Goal: Task Accomplishment & Management: Manage account settings

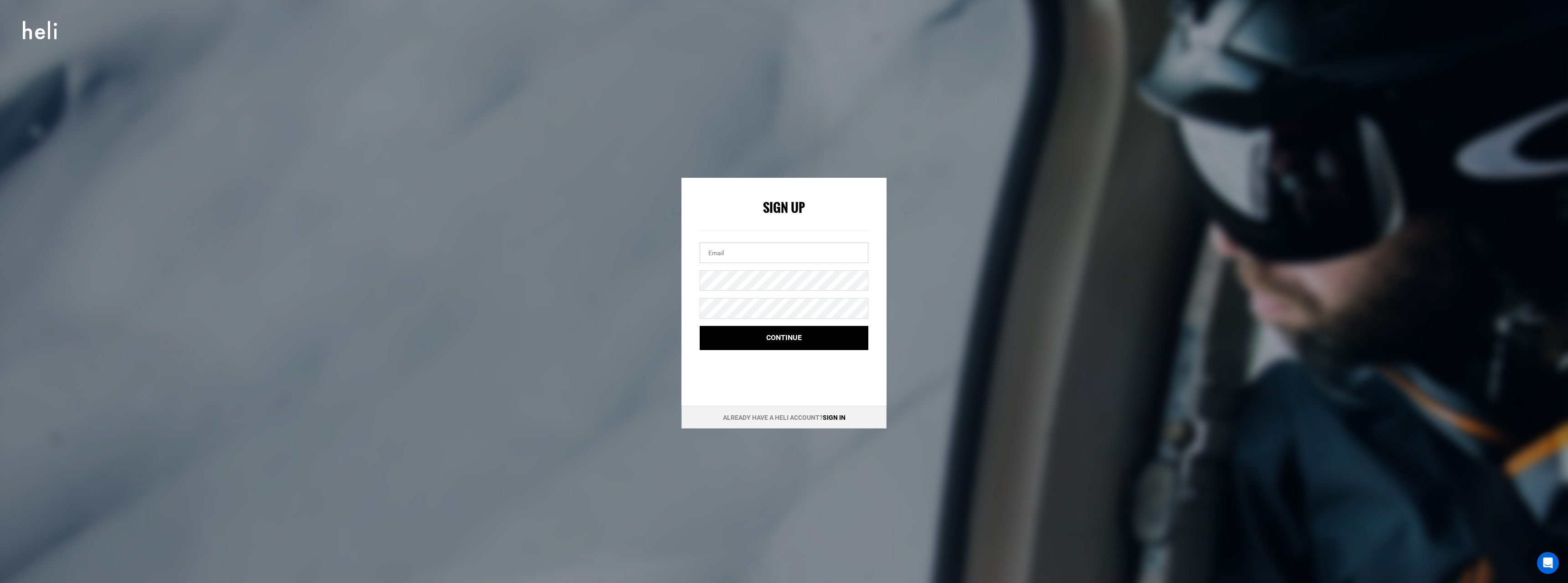
click at [747, 249] on input "email" at bounding box center [784, 252] width 169 height 20
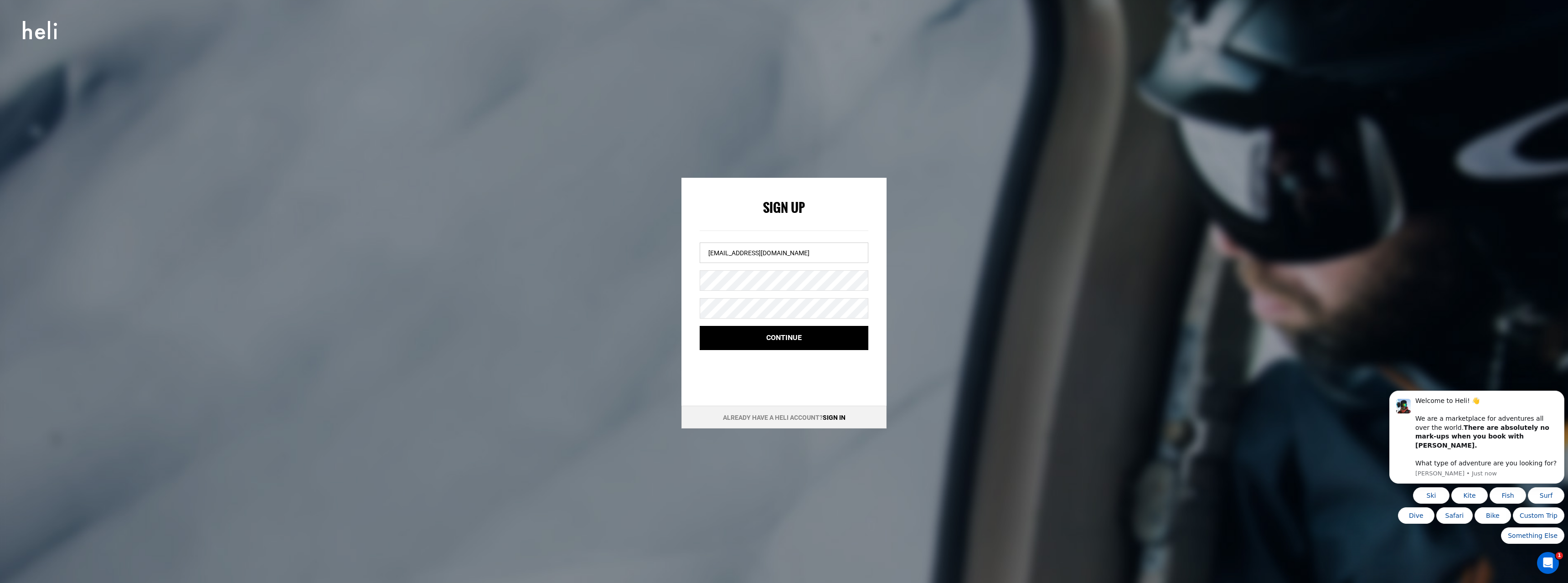
type input "[EMAIL_ADDRESS][DOMAIN_NAME]"
click at [794, 338] on button "Continue" at bounding box center [784, 337] width 169 height 24
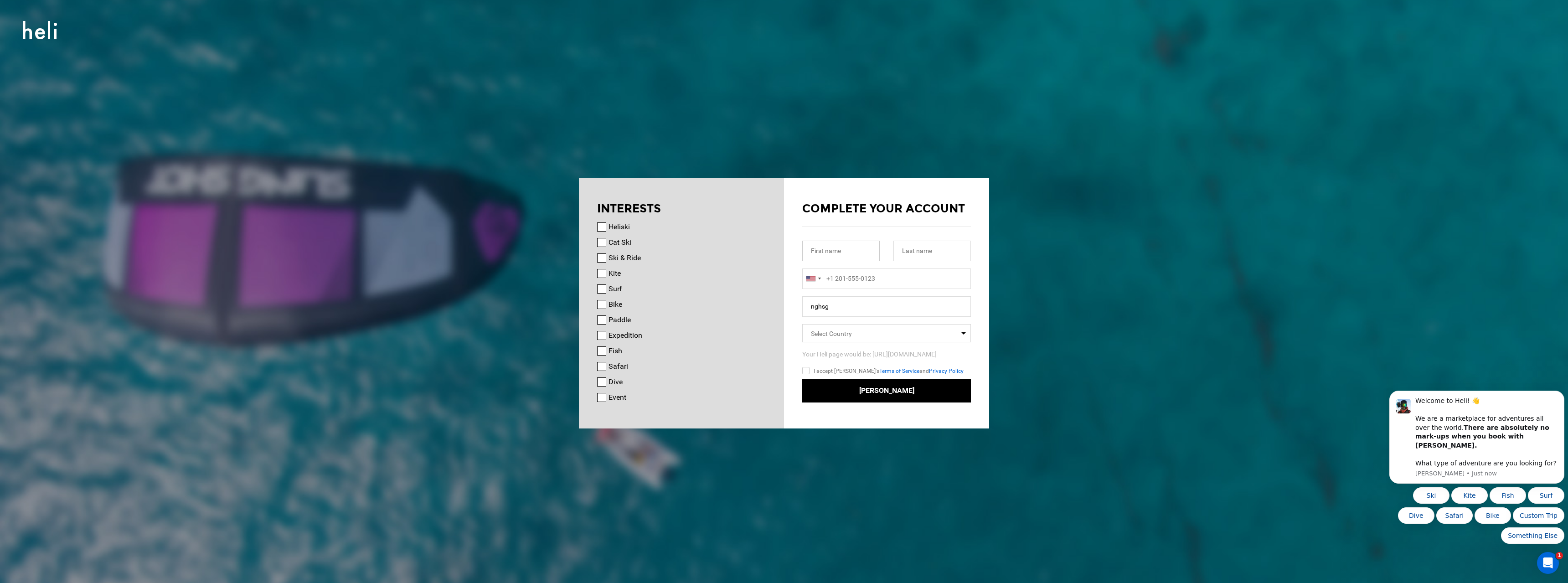
click at [858, 252] on input "text" at bounding box center [840, 250] width 77 height 20
type input "n"
type input "[PERSON_NAME]"
click at [818, 281] on div at bounding box center [813, 279] width 21 height 20
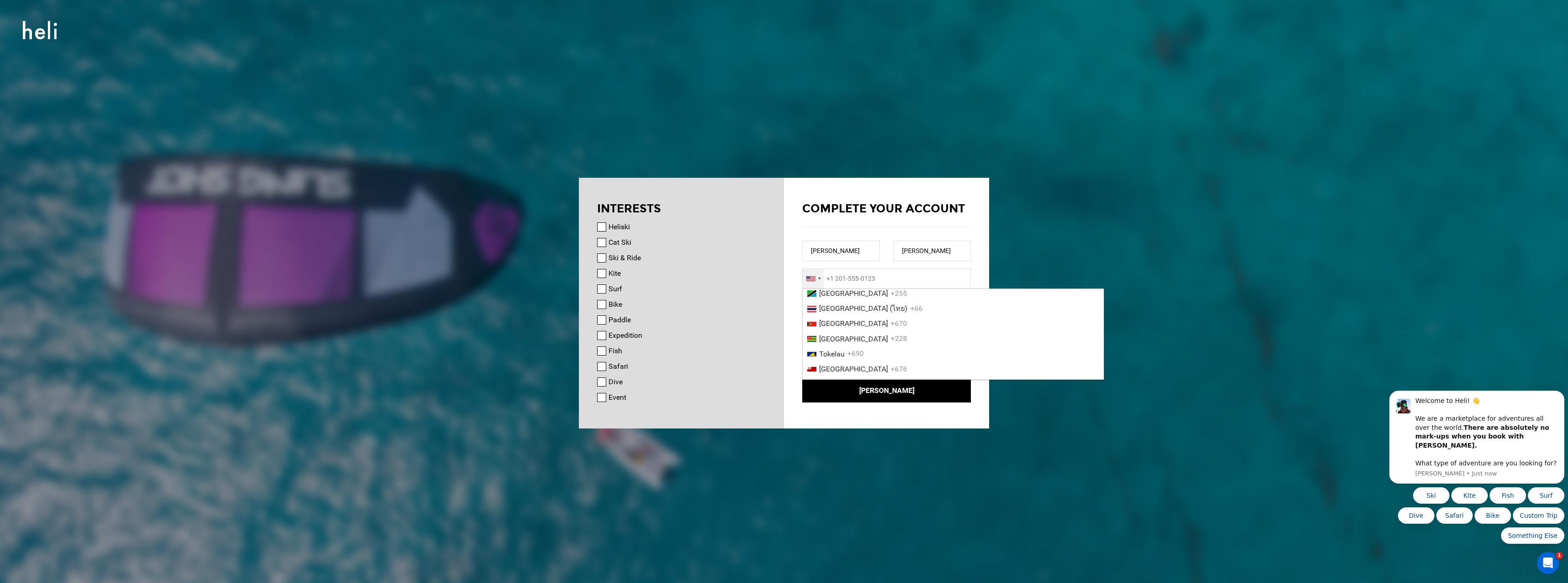
scroll to position [3241, 0]
click at [846, 239] on span "[GEOGRAPHIC_DATA] ([GEOGRAPHIC_DATA])" at bounding box center [890, 234] width 144 height 9
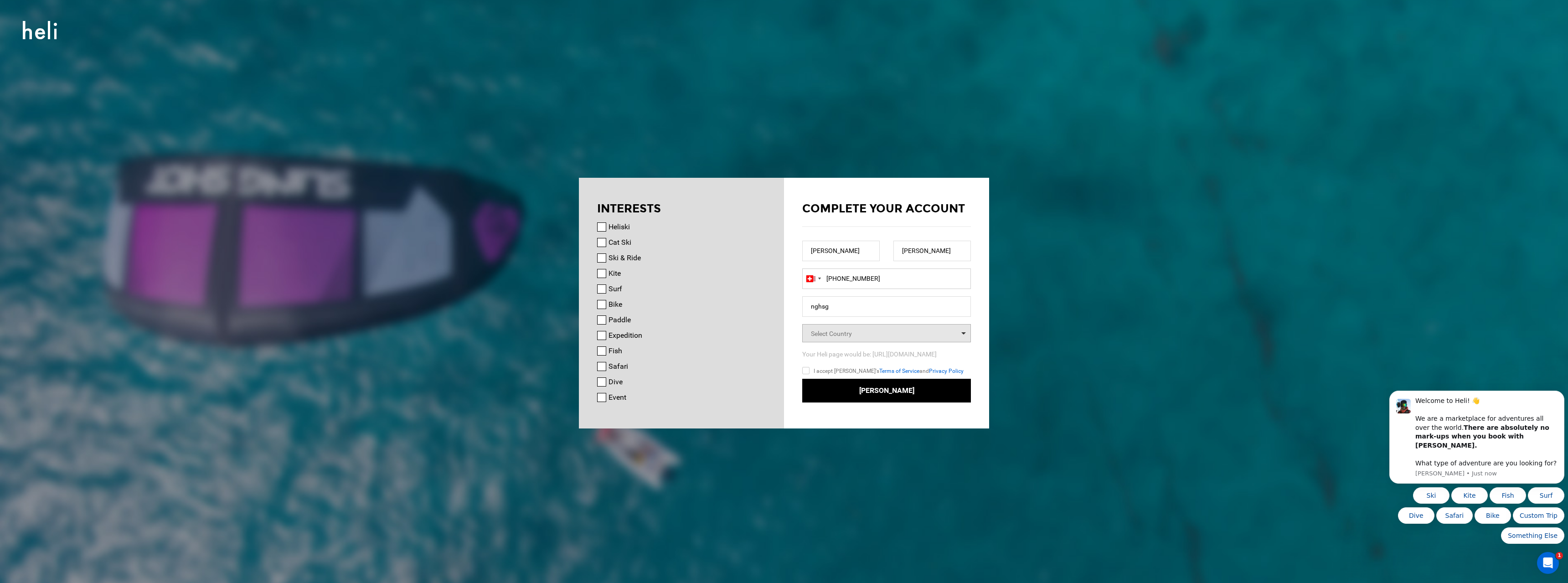
type input "[PHONE_NUMBER]"
click at [846, 335] on span "Select Country" at bounding box center [830, 334] width 41 height 8
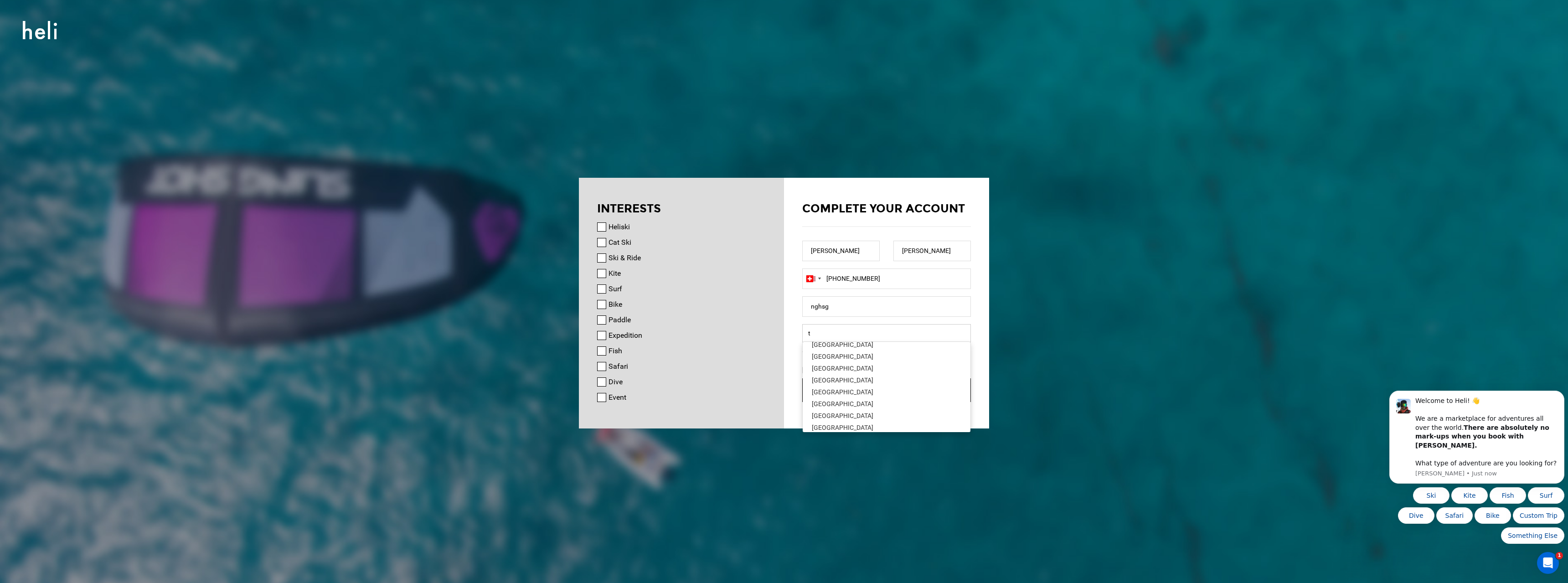
scroll to position [2468, 0]
type input "t"
click at [833, 378] on div "[GEOGRAPHIC_DATA]" at bounding box center [886, 381] width 150 height 10
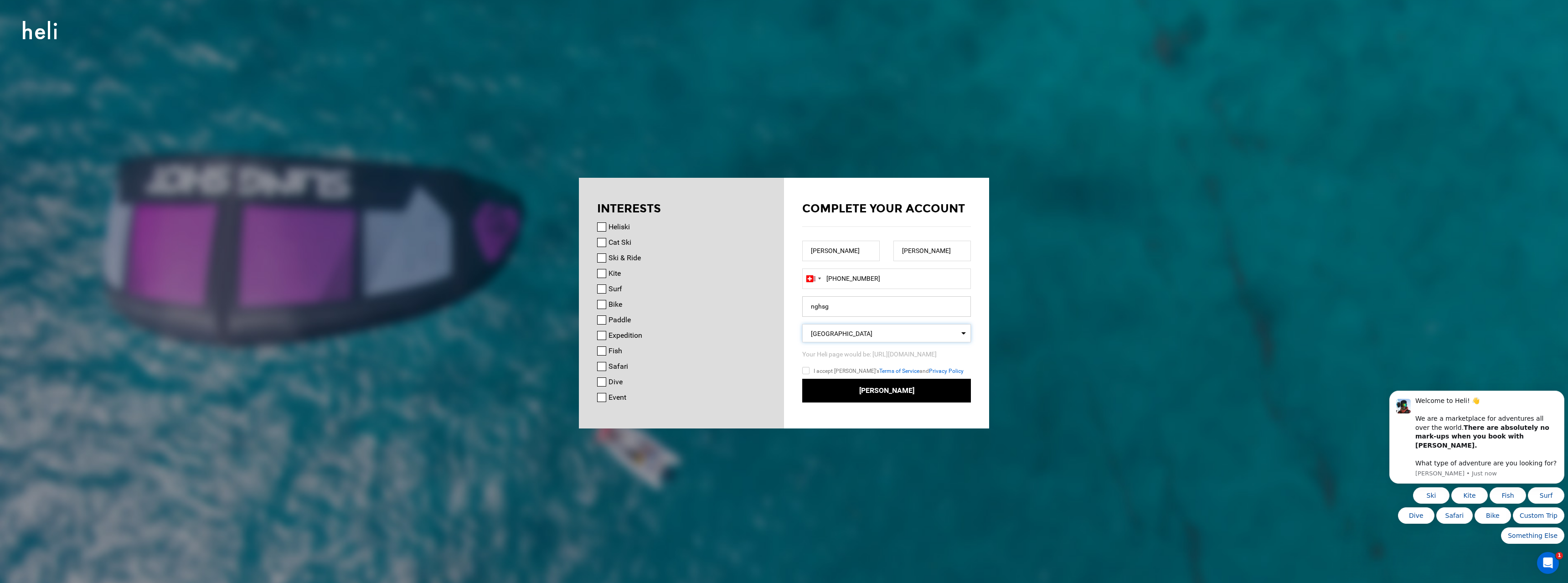
click at [835, 303] on input "nghsg" at bounding box center [886, 305] width 169 height 20
drag, startPoint x: 835, startPoint y: 303, endPoint x: 762, endPoint y: 308, distance: 73.2
click at [802, 308] on input "nghsg" at bounding box center [886, 305] width 169 height 20
type input "gummerthedrummer"
click at [806, 378] on input "I accept [PERSON_NAME]'s Terms of Service and Privacy Policy" at bounding box center [818, 372] width 33 height 13
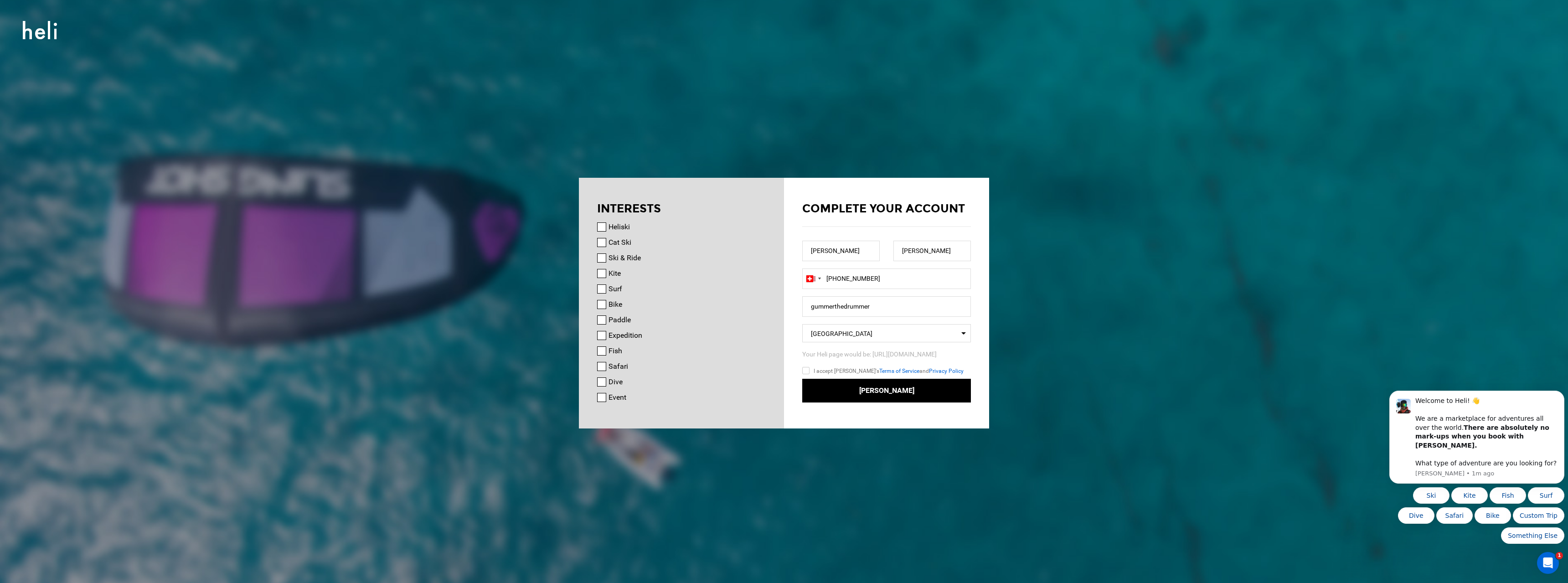
checkbox input "true"
click at [889, 396] on button "[PERSON_NAME]" at bounding box center [886, 390] width 169 height 24
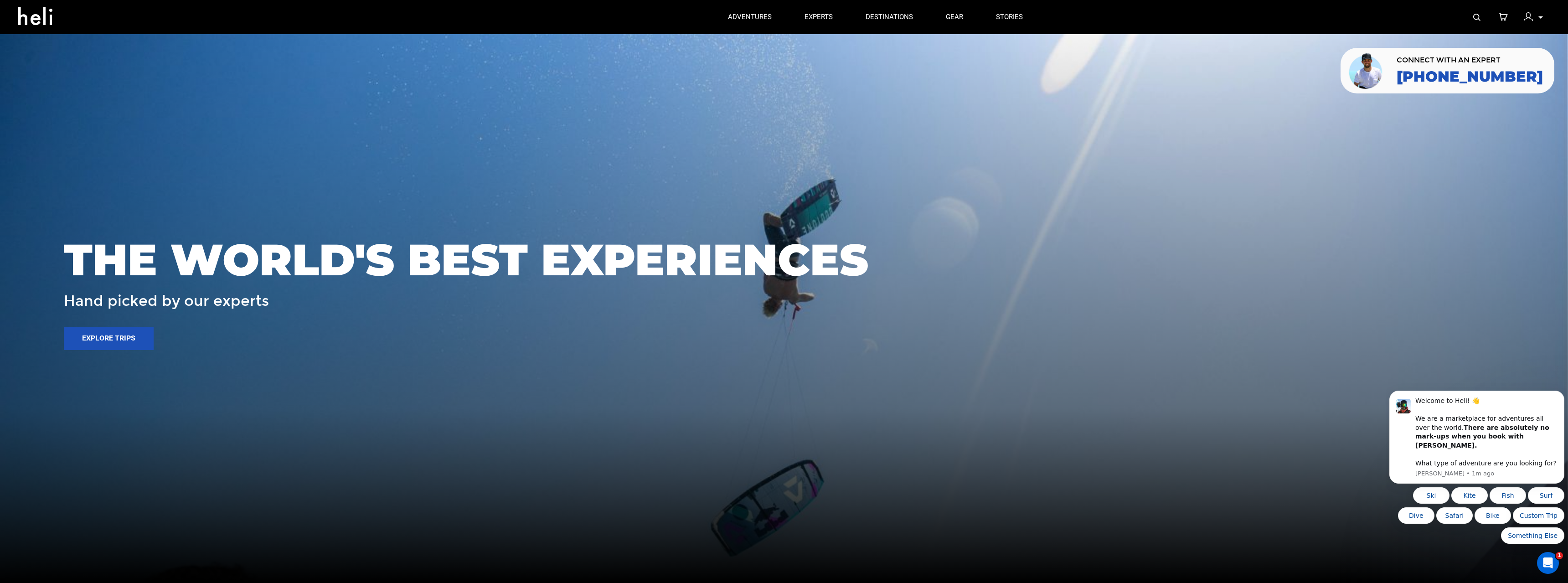
click at [1540, 15] on p at bounding box center [1540, 17] width 6 height 10
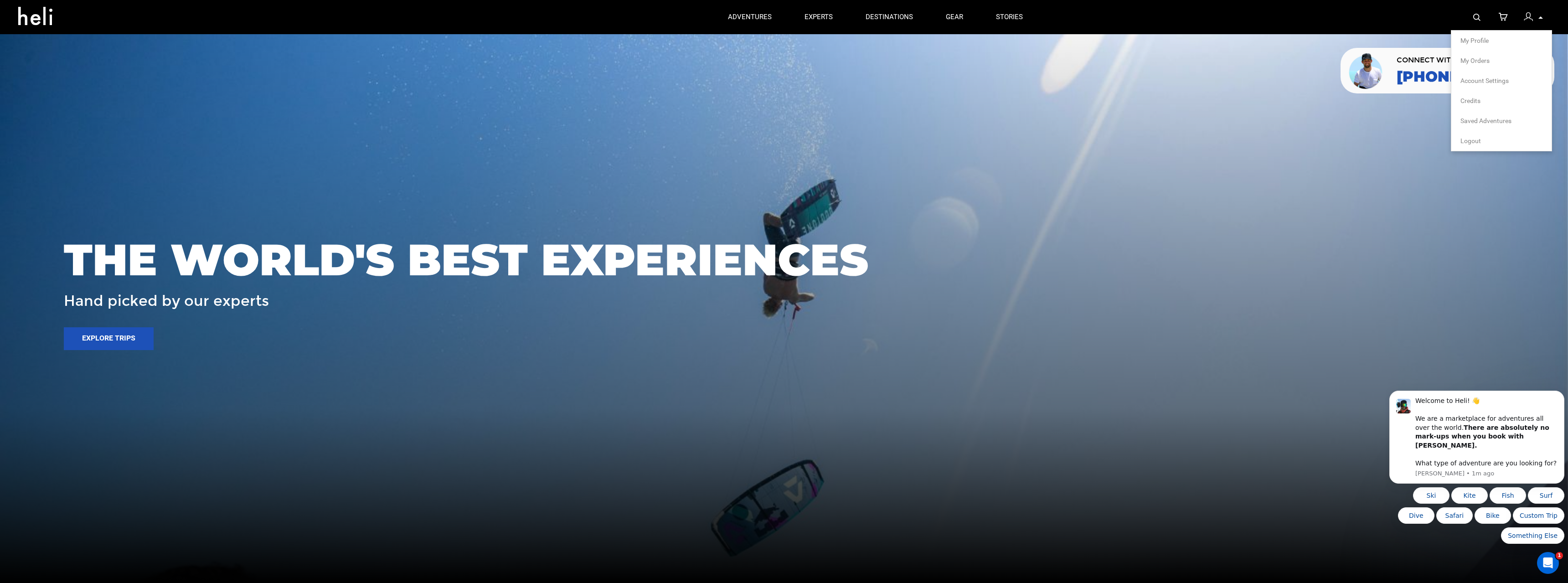
click at [1477, 40] on span "My Profile" at bounding box center [1474, 41] width 29 height 8
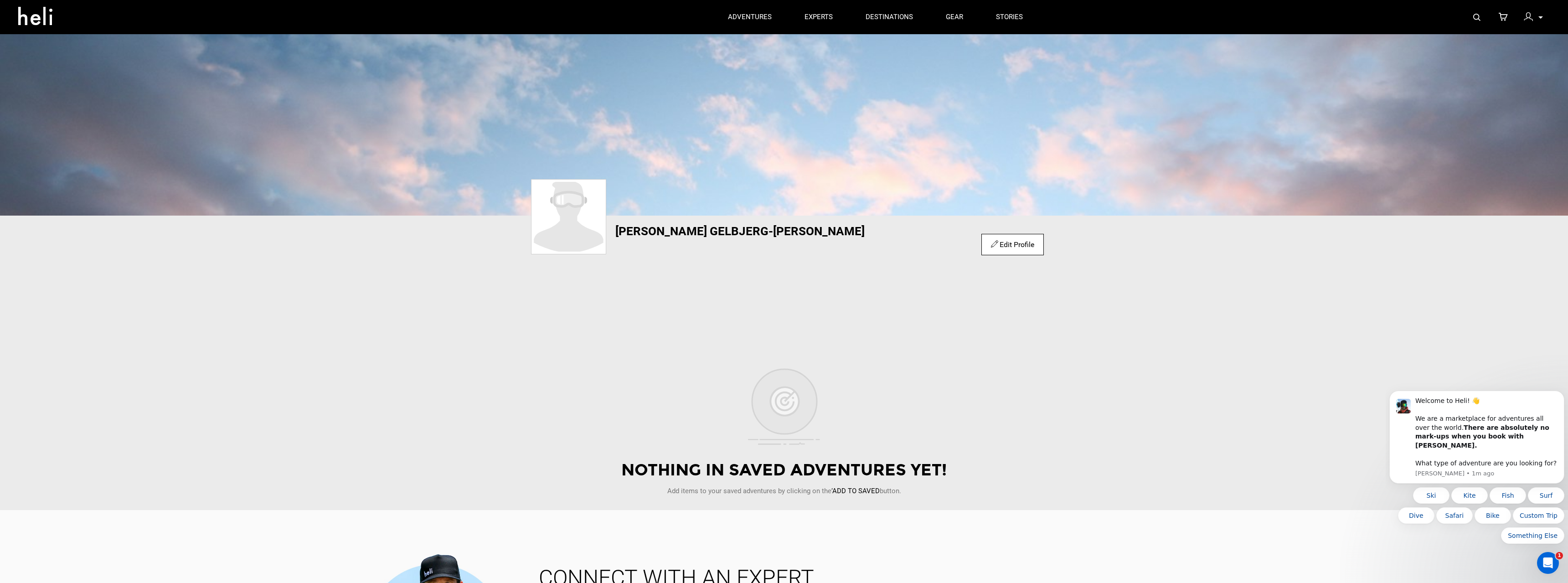
click at [1003, 243] on link "Edit Profile" at bounding box center [1012, 244] width 43 height 9
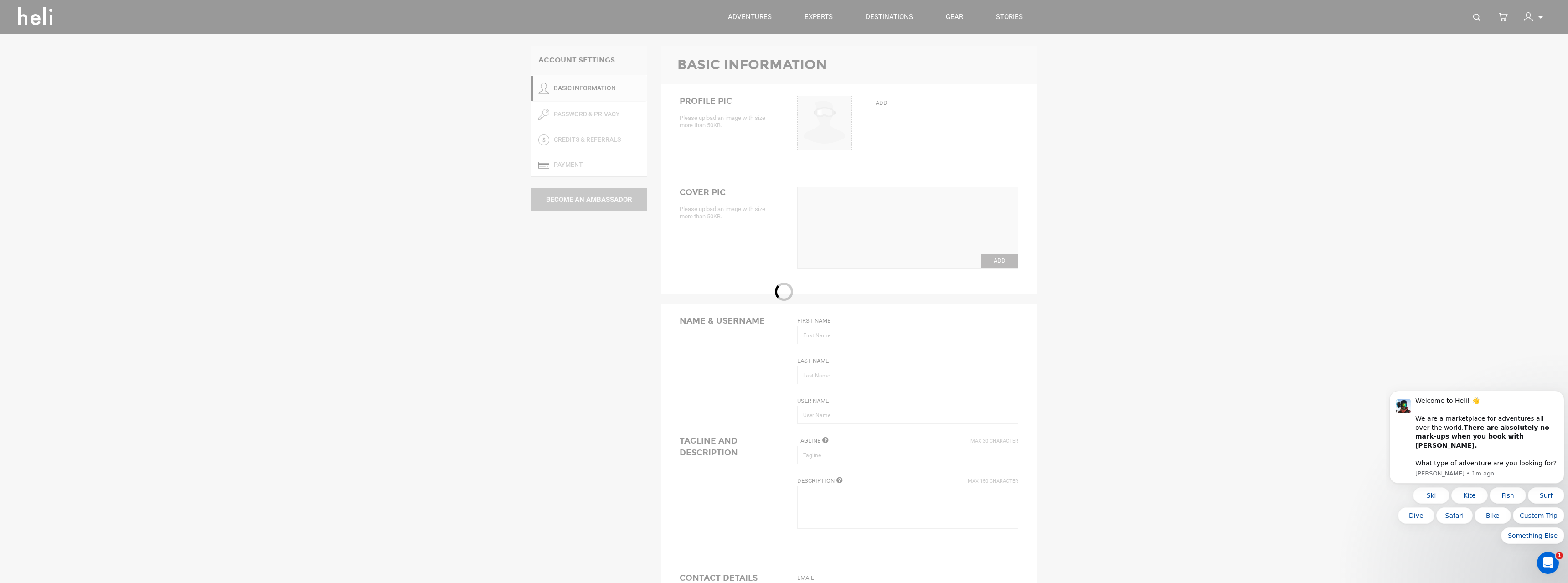
type input "[PERSON_NAME]"
type input "gummerthedrummer"
type input "[EMAIL_ADDRESS][DOMAIN_NAME]"
type input "[PHONE_NUMBER]"
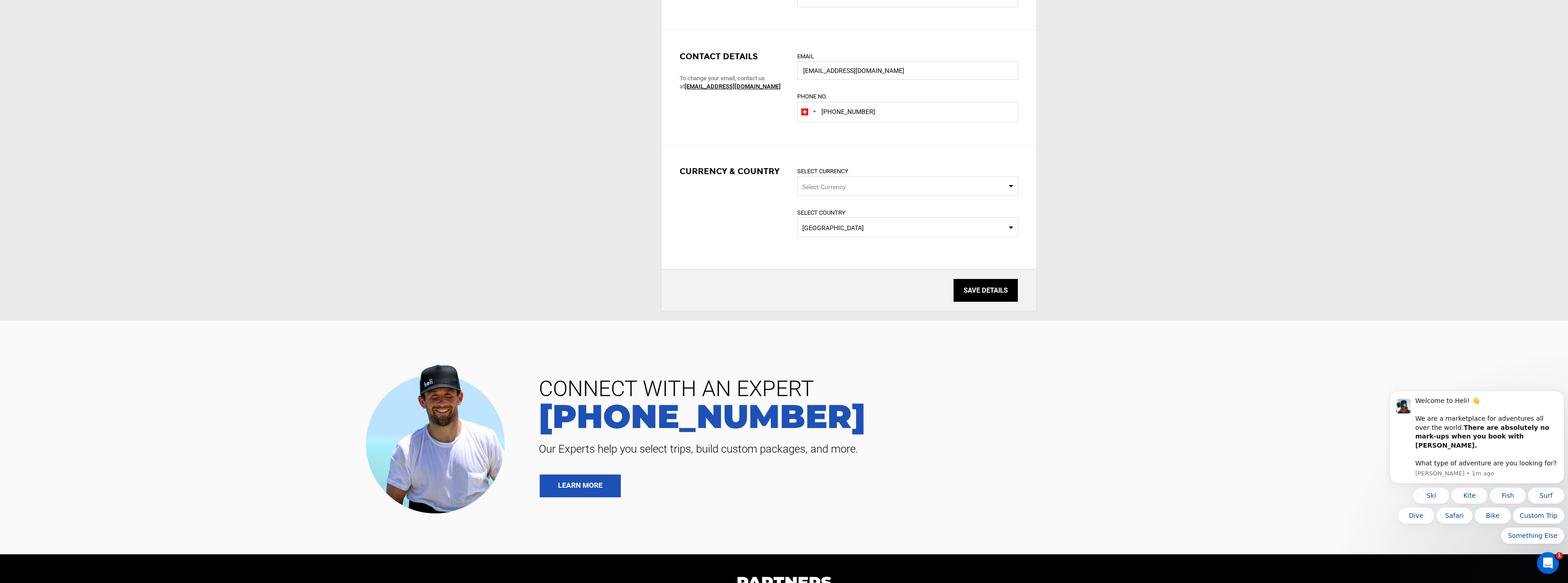
scroll to position [557, 0]
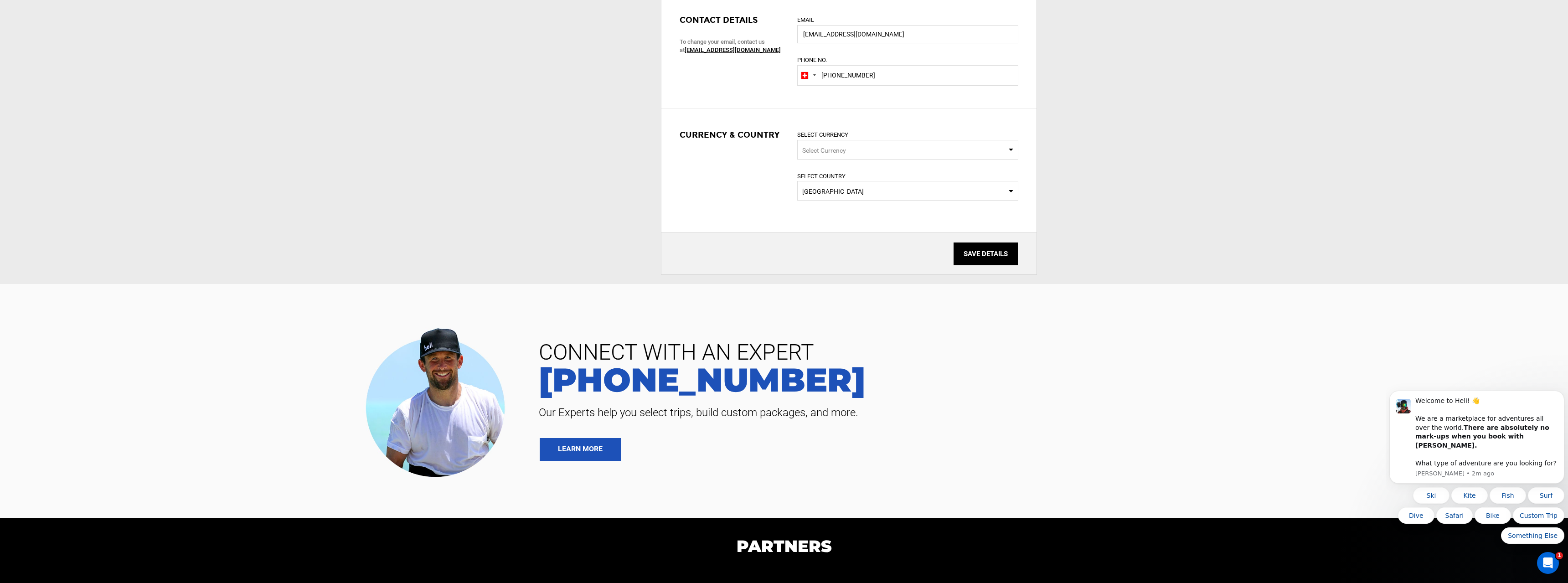
click at [1010, 148] on span "Select Currency" at bounding box center [908, 150] width 221 height 20
click at [824, 198] on span "(CHF)" at bounding box center [826, 198] width 17 height 8
click at [978, 256] on input "SAVE DETAILS" at bounding box center [985, 254] width 64 height 23
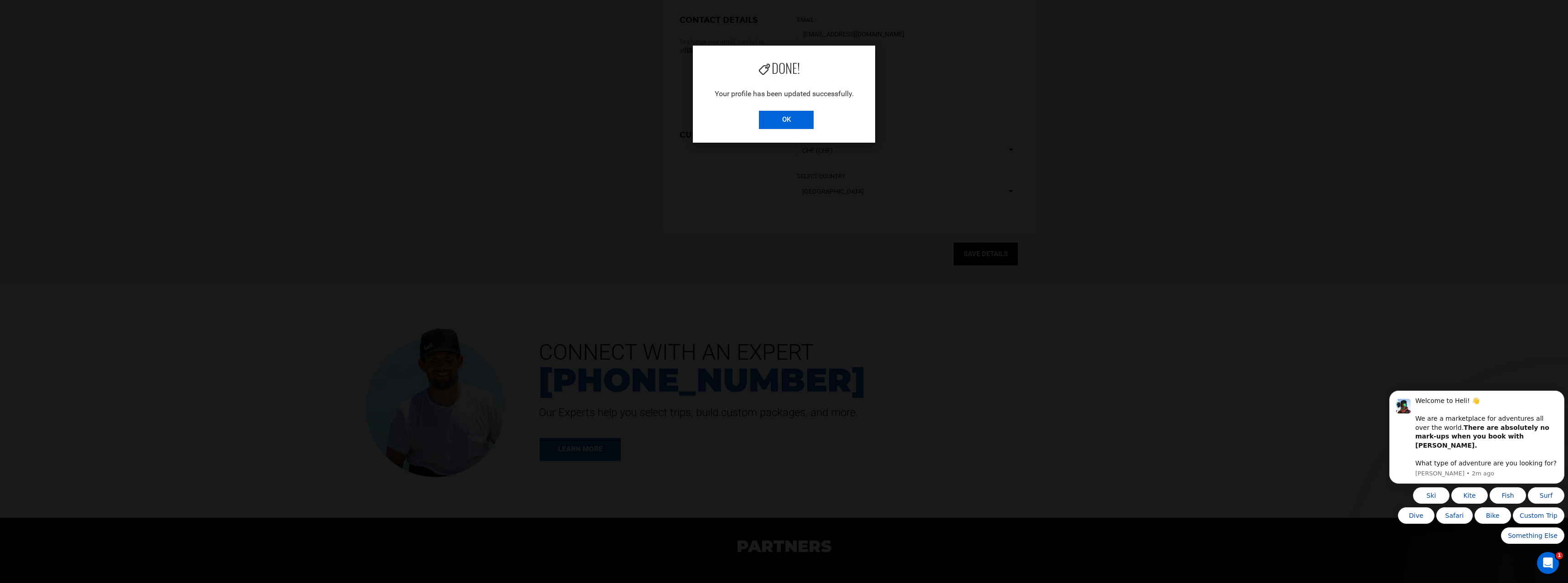
click at [797, 116] on input "OK" at bounding box center [785, 119] width 54 height 18
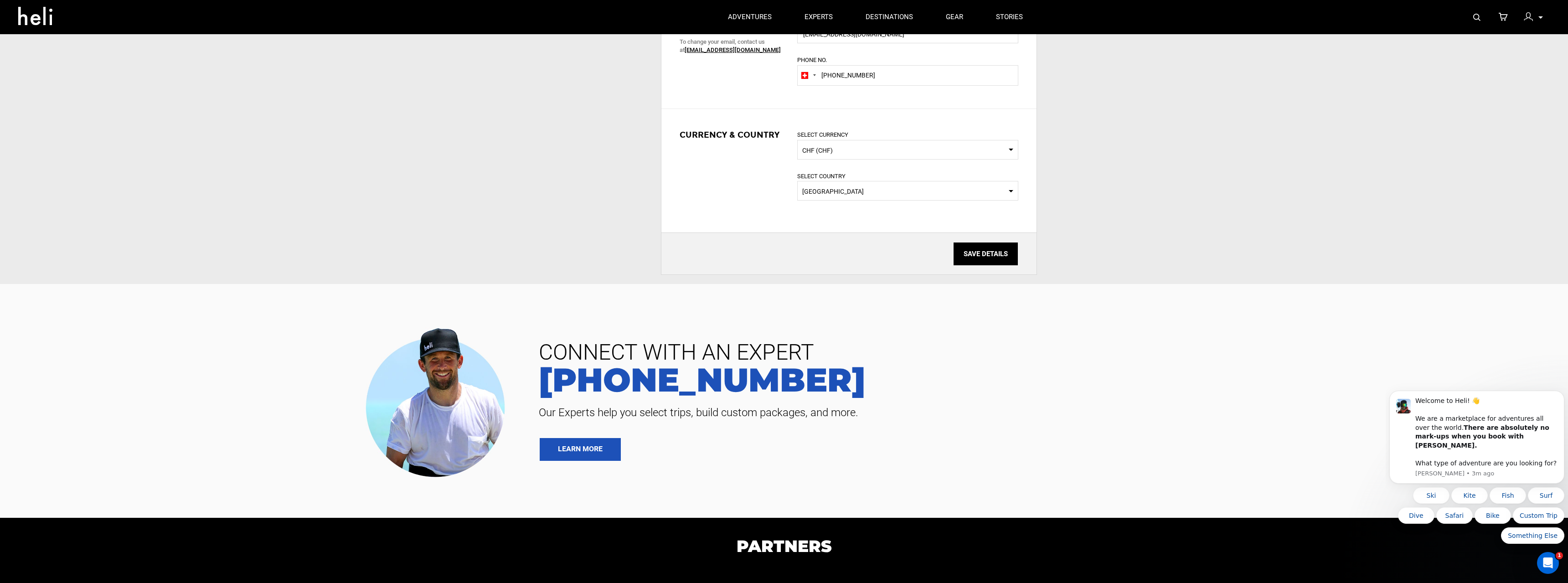
scroll to position [0, 0]
